Goal: Use online tool/utility: Utilize a website feature to perform a specific function

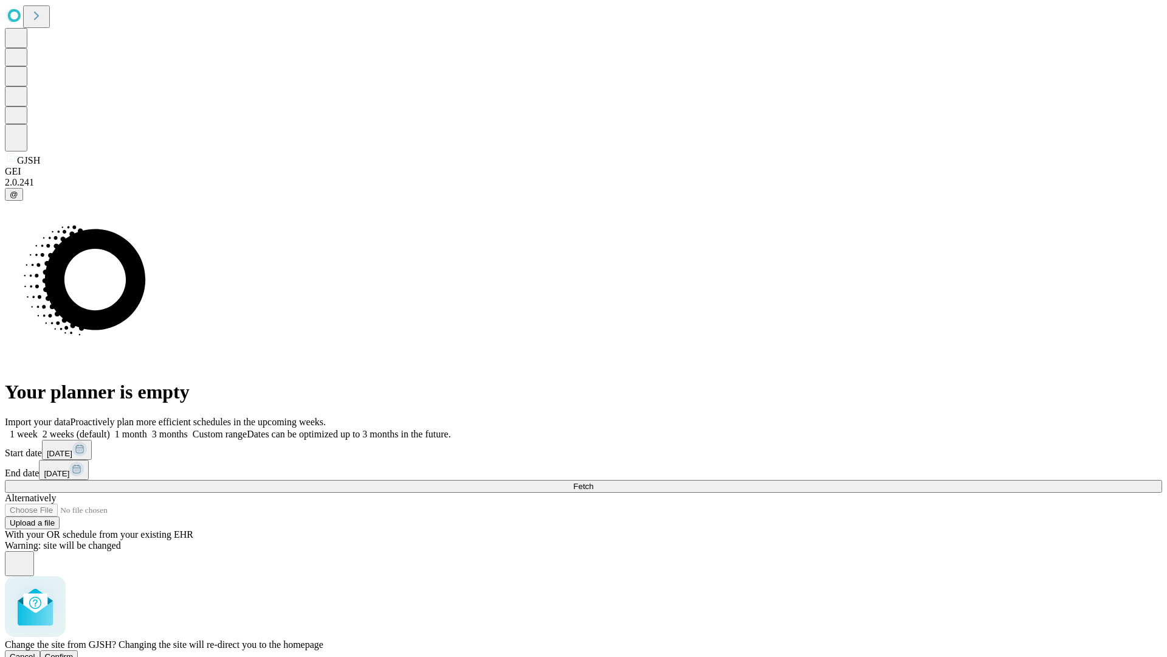
click at [74, 652] on span "Confirm" at bounding box center [59, 656] width 29 height 9
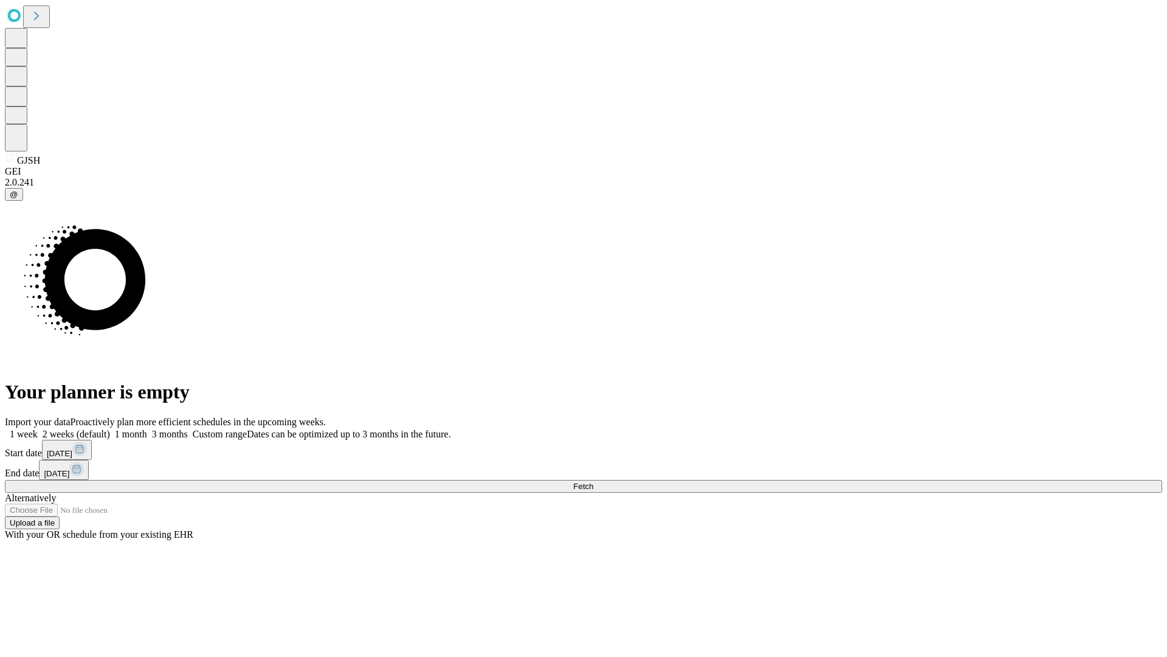
click at [147, 429] on label "1 month" at bounding box center [128, 434] width 37 height 10
click at [593, 482] on span "Fetch" at bounding box center [583, 486] width 20 height 9
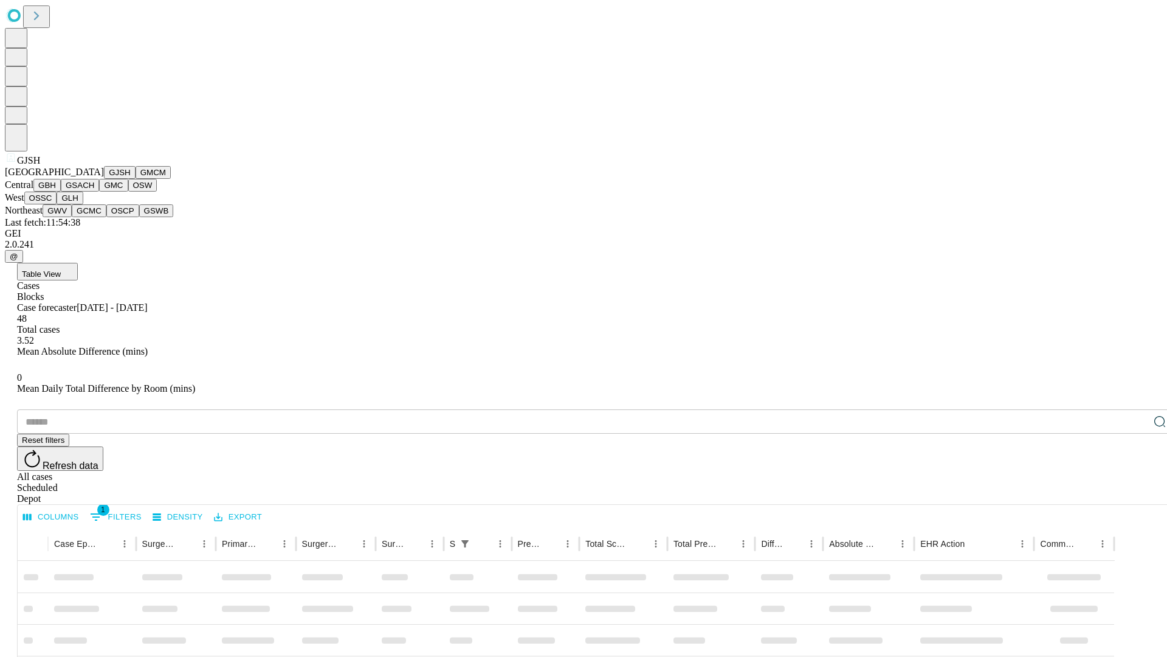
click at [136, 179] on button "GMCM" at bounding box center [153, 172] width 35 height 13
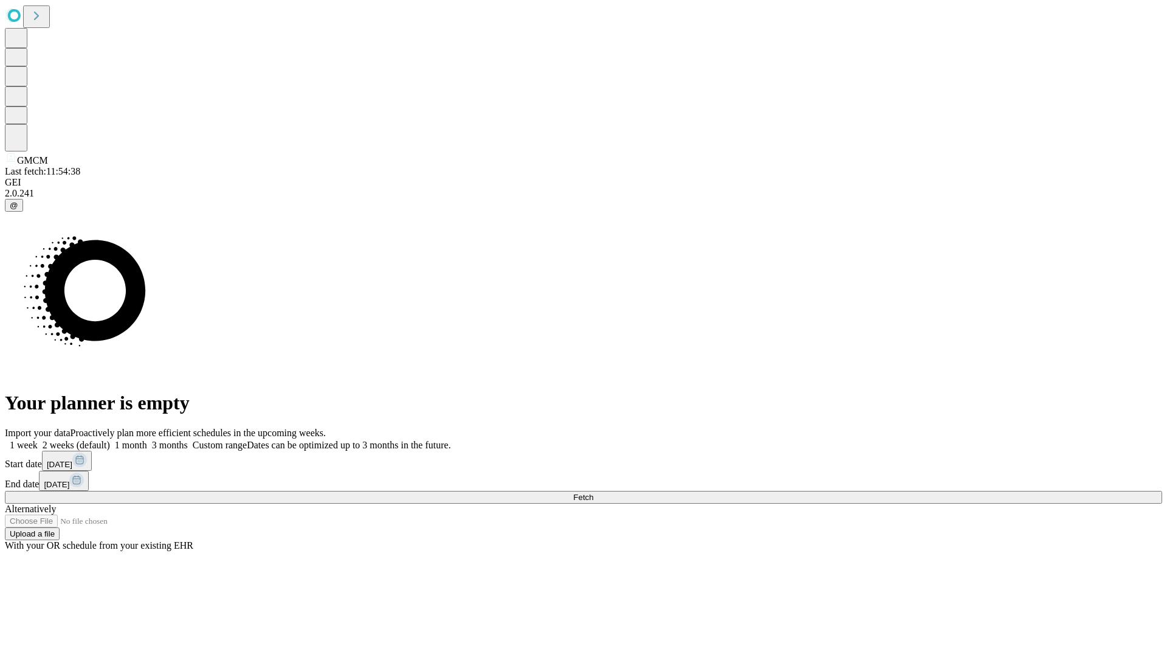
click at [147, 440] on label "1 month" at bounding box center [128, 445] width 37 height 10
click at [593, 492] on span "Fetch" at bounding box center [583, 496] width 20 height 9
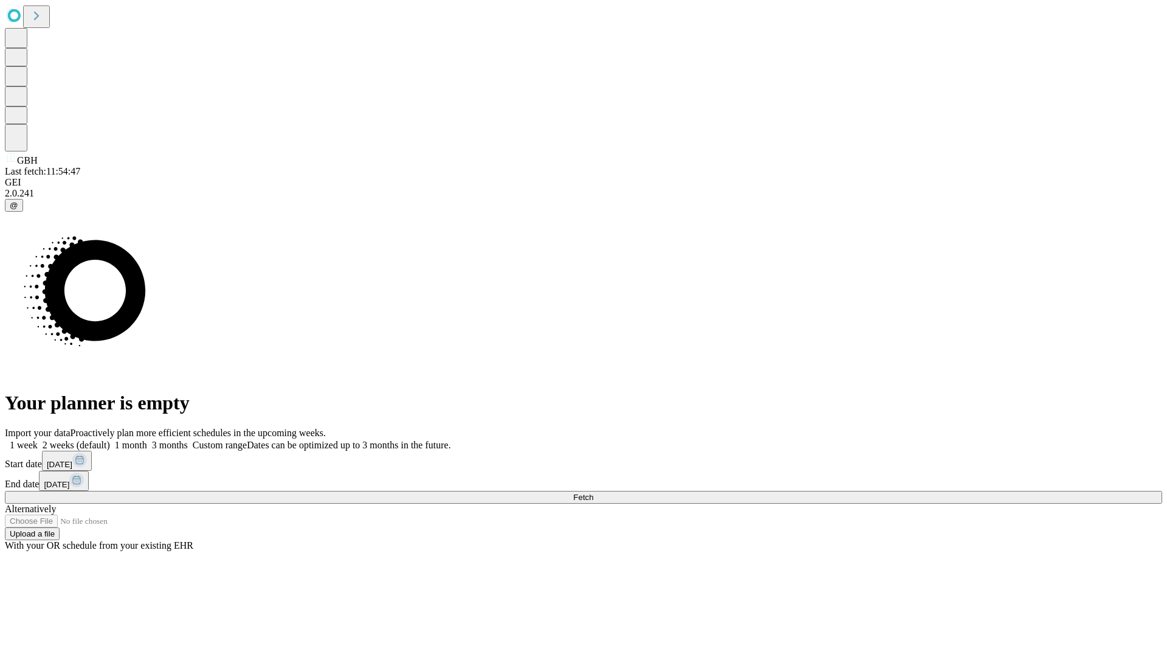
click at [147, 440] on label "1 month" at bounding box center [128, 445] width 37 height 10
click at [593, 492] on span "Fetch" at bounding box center [583, 496] width 20 height 9
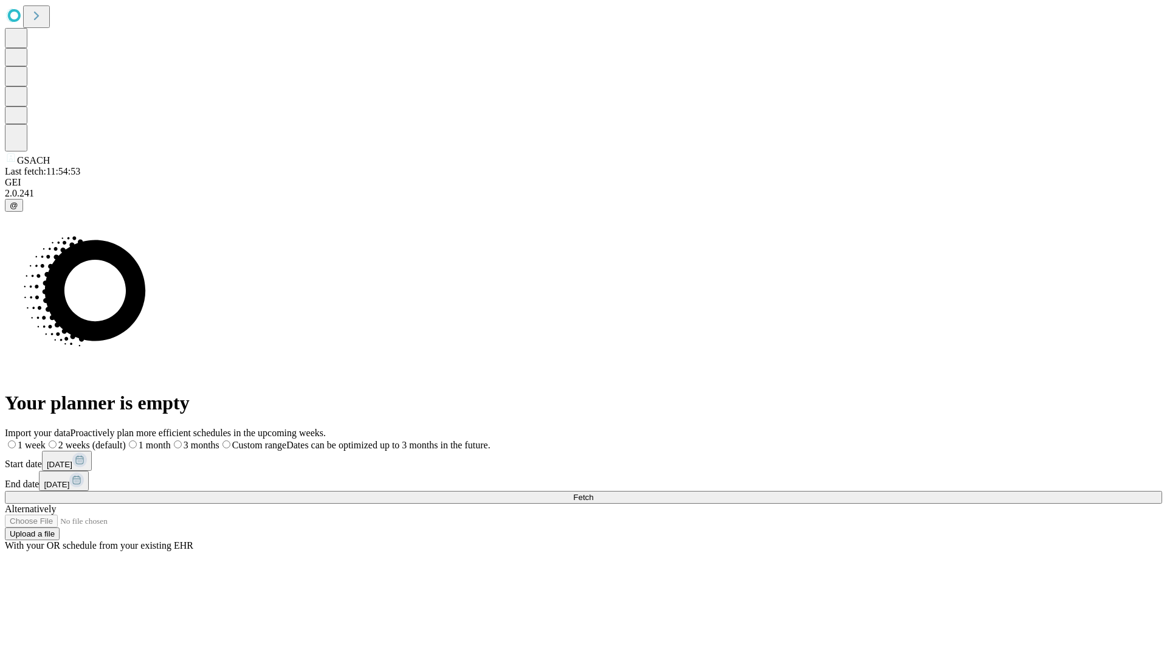
click at [593, 492] on span "Fetch" at bounding box center [583, 496] width 20 height 9
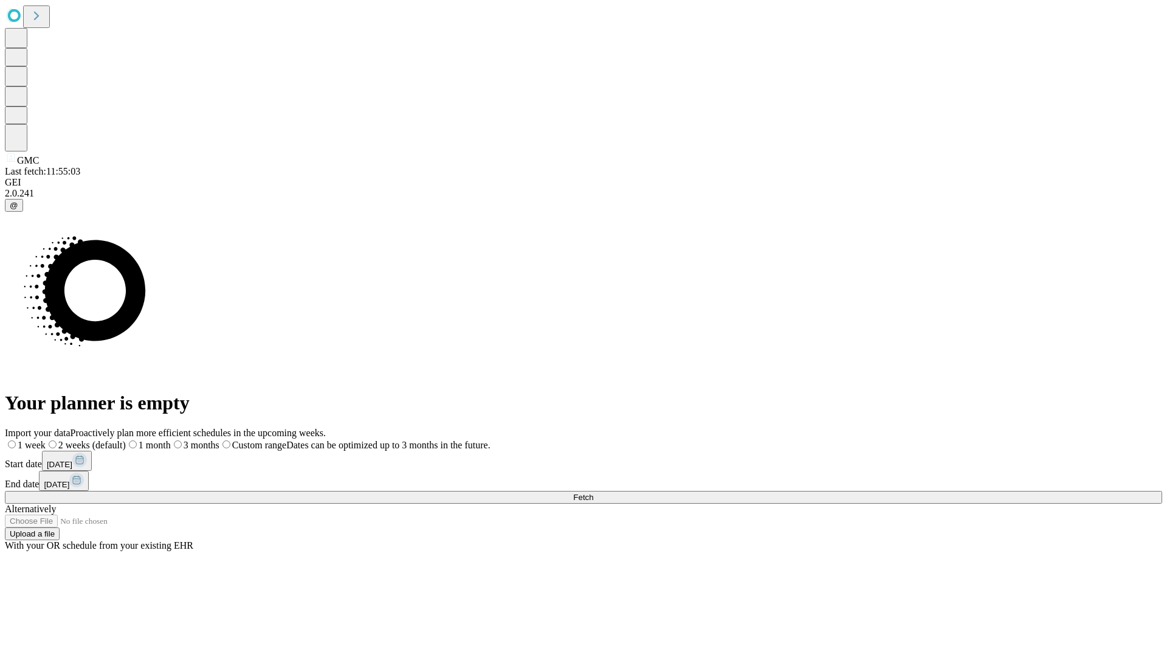
click at [171, 440] on label "1 month" at bounding box center [148, 445] width 45 height 10
click at [593, 492] on span "Fetch" at bounding box center [583, 496] width 20 height 9
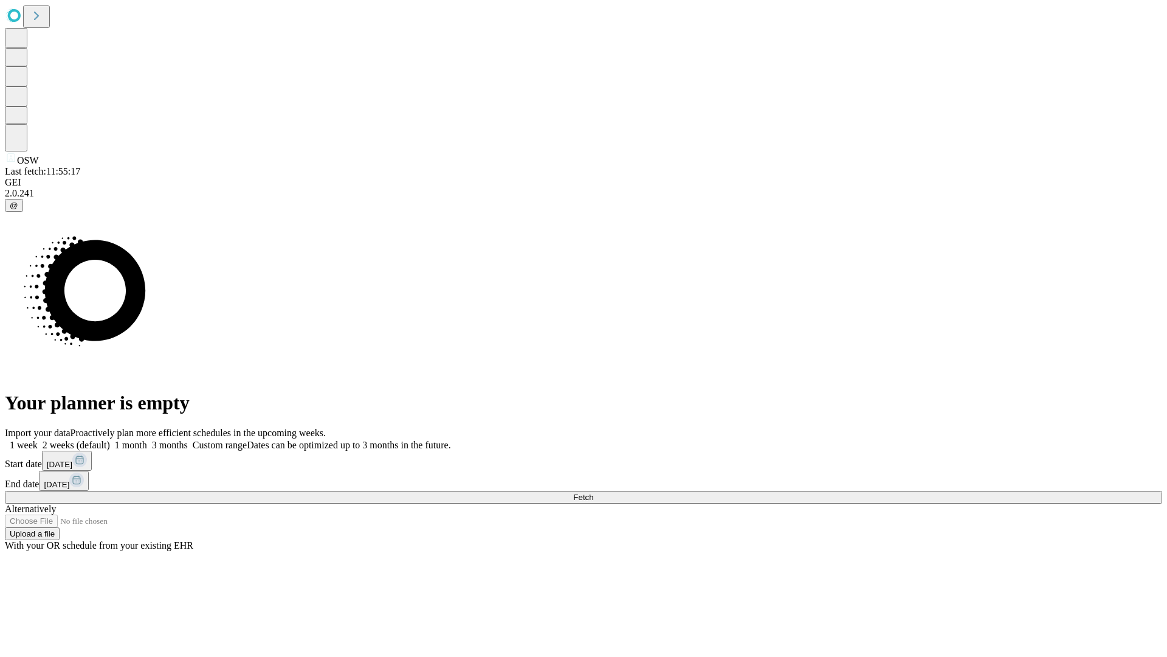
click at [593, 492] on span "Fetch" at bounding box center [583, 496] width 20 height 9
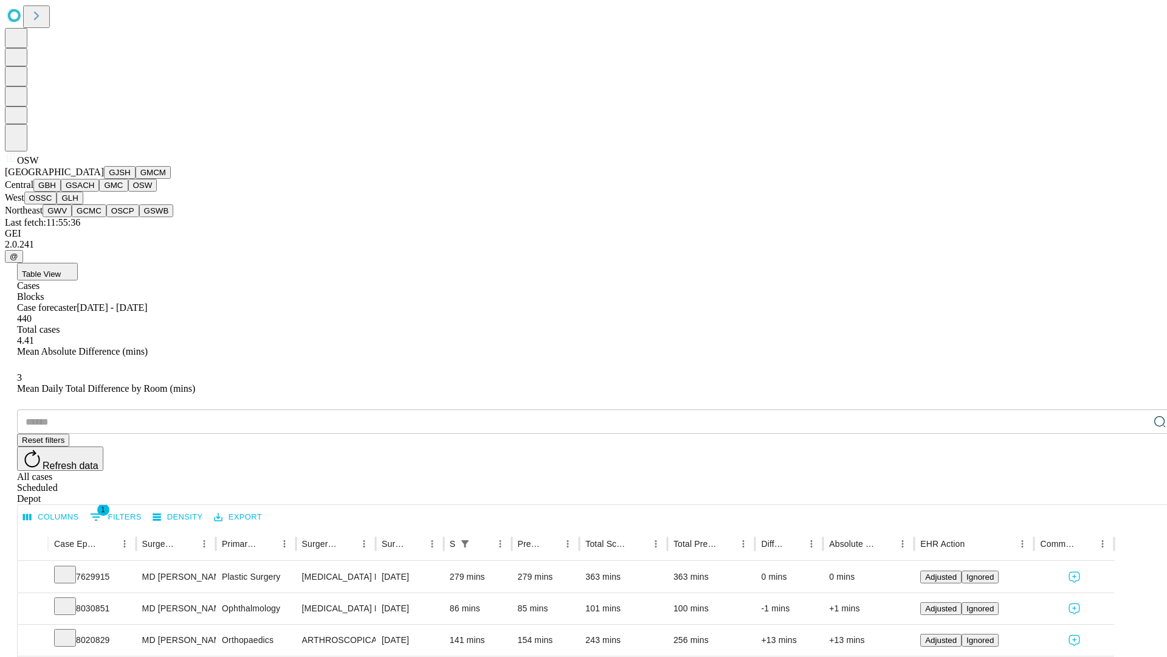
click at [57, 204] on button "OSSC" at bounding box center [40, 198] width 33 height 13
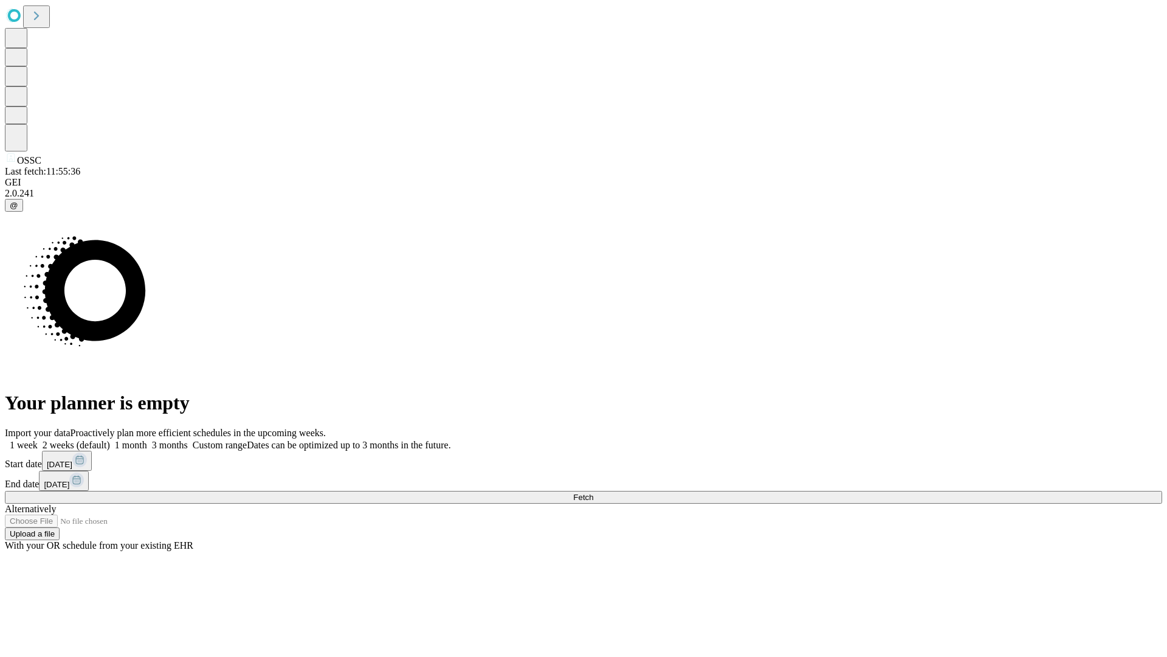
click at [147, 440] on label "1 month" at bounding box center [128, 445] width 37 height 10
click at [593, 492] on span "Fetch" at bounding box center [583, 496] width 20 height 9
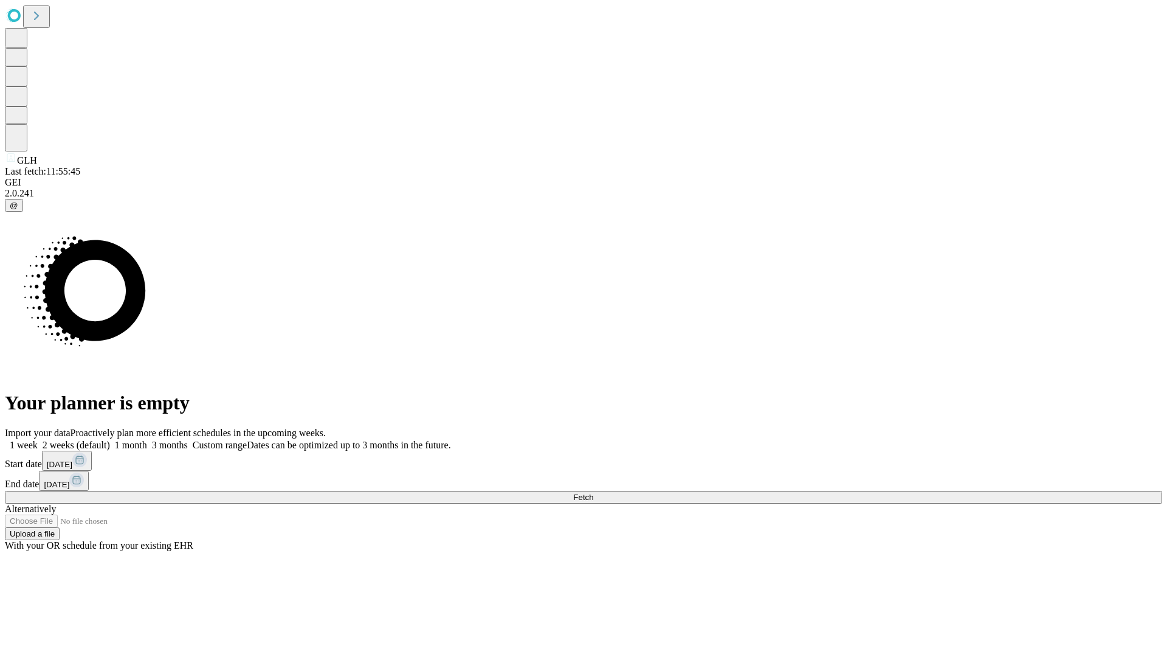
click at [147, 440] on label "1 month" at bounding box center [128, 445] width 37 height 10
click at [593, 492] on span "Fetch" at bounding box center [583, 496] width 20 height 9
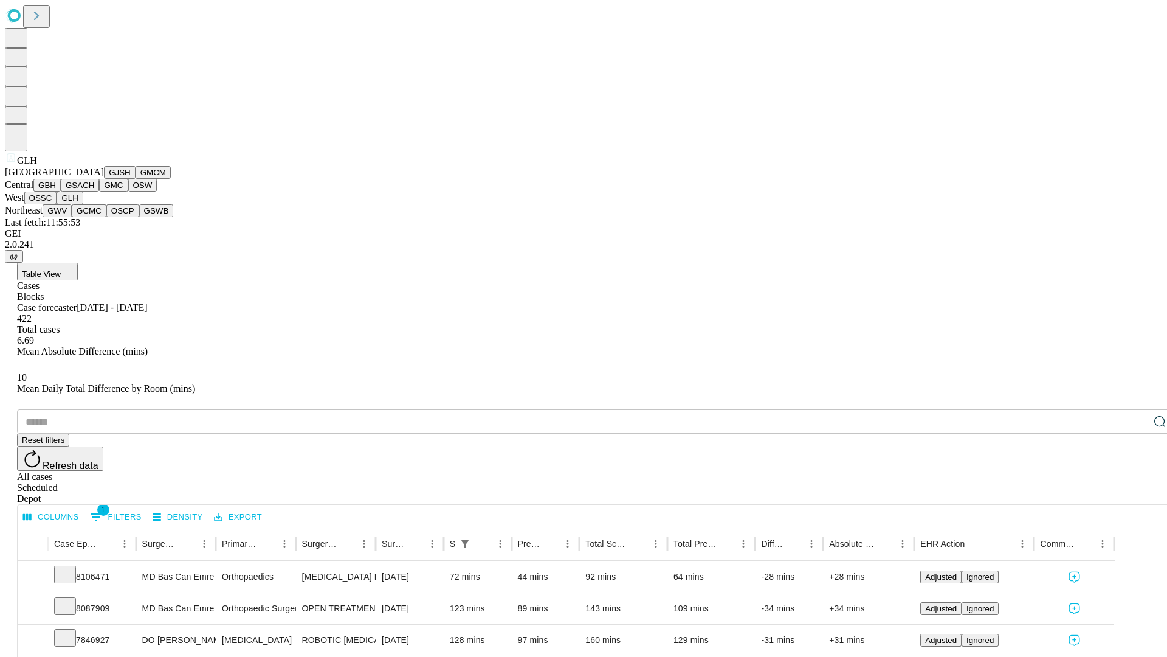
click at [72, 217] on button "GWV" at bounding box center [57, 210] width 29 height 13
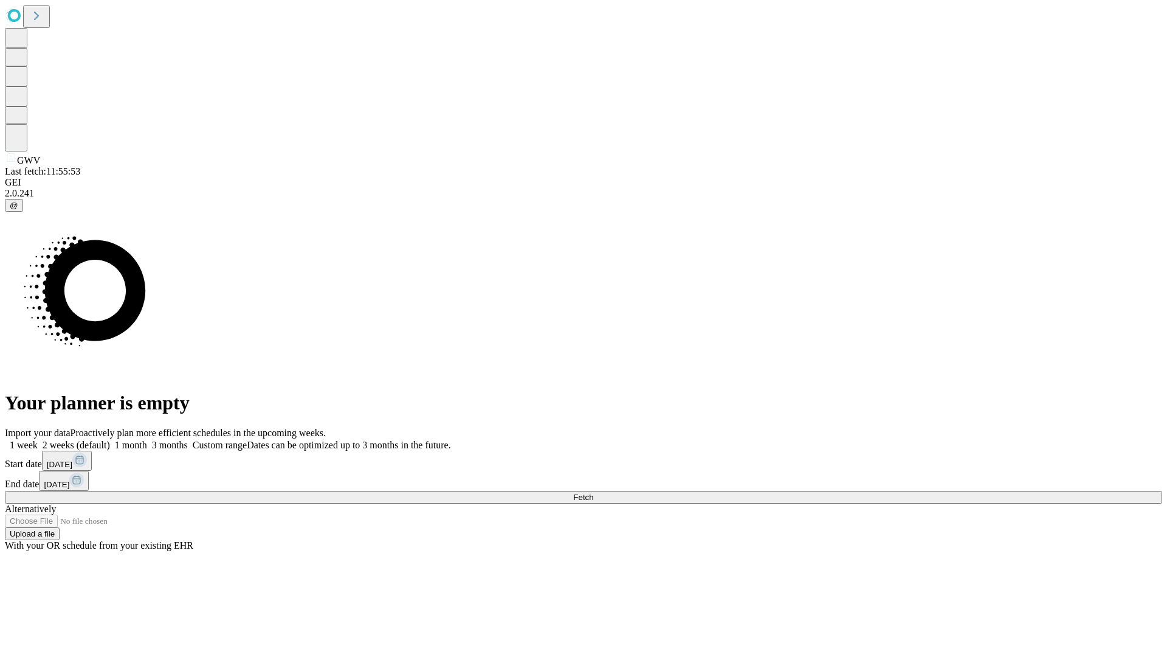
click at [147, 440] on label "1 month" at bounding box center [128, 445] width 37 height 10
click at [593, 492] on span "Fetch" at bounding box center [583, 496] width 20 height 9
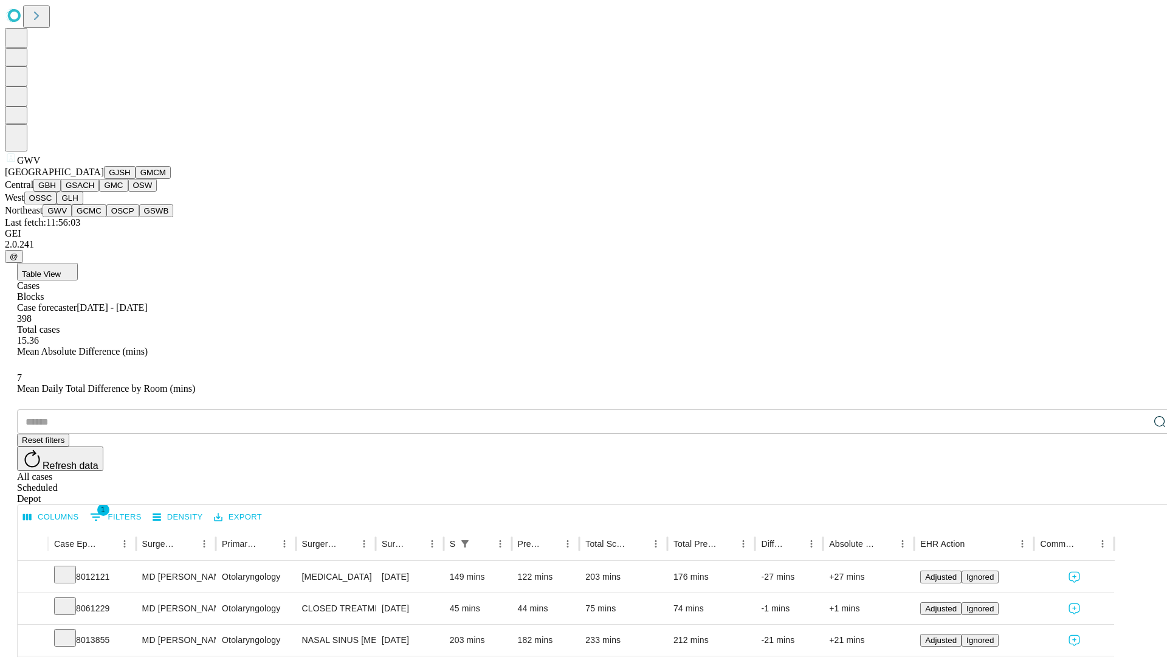
click at [94, 217] on button "GCMC" at bounding box center [89, 210] width 35 height 13
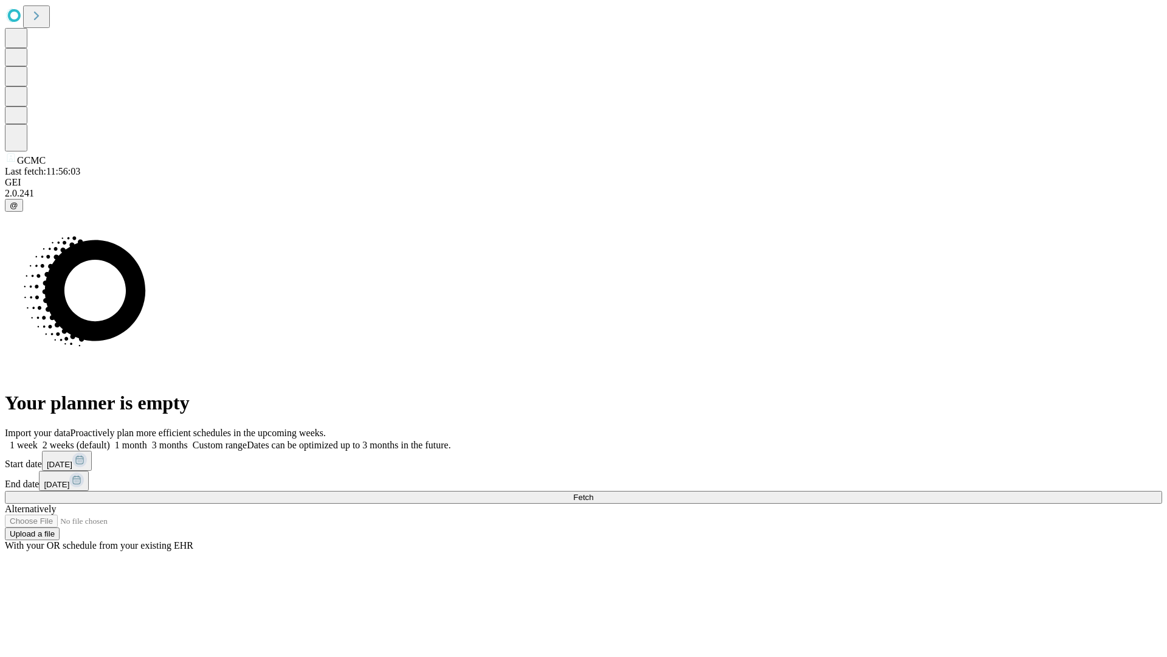
click at [147, 440] on label "1 month" at bounding box center [128, 445] width 37 height 10
click at [593, 492] on span "Fetch" at bounding box center [583, 496] width 20 height 9
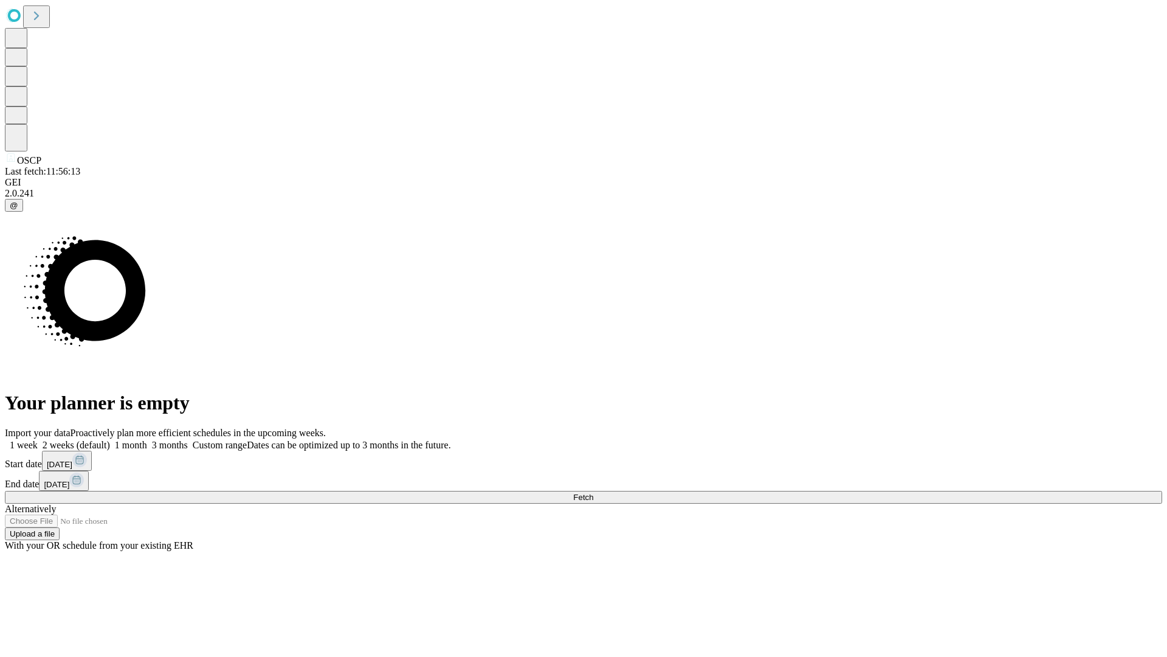
click at [147, 440] on label "1 month" at bounding box center [128, 445] width 37 height 10
click at [593, 492] on span "Fetch" at bounding box center [583, 496] width 20 height 9
